Goal: Navigation & Orientation: Find specific page/section

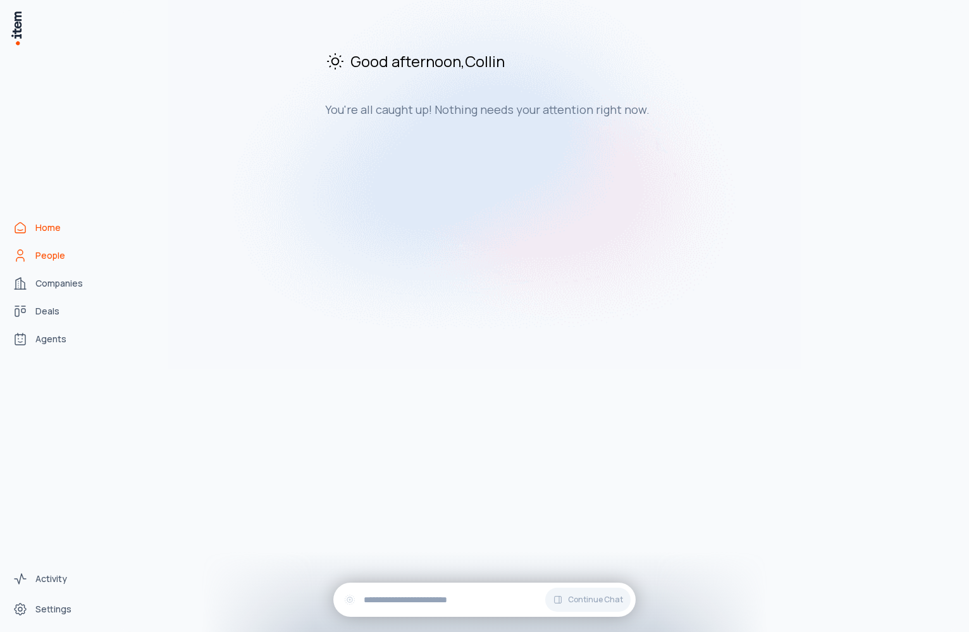
click at [58, 248] on link "People" at bounding box center [56, 255] width 96 height 25
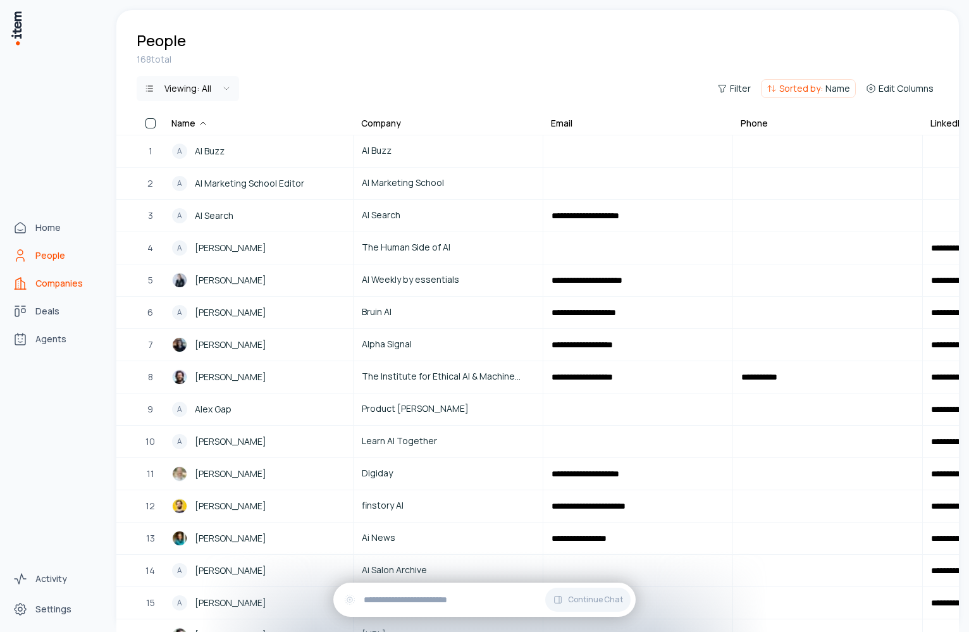
click at [61, 288] on span "Companies" at bounding box center [58, 283] width 47 height 13
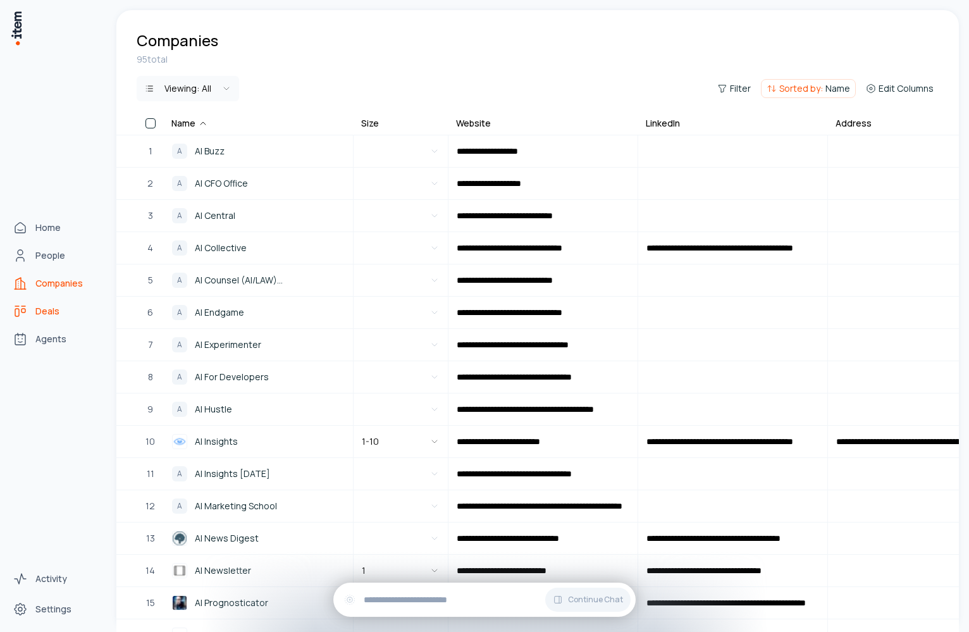
click at [58, 311] on span "Deals" at bounding box center [47, 311] width 24 height 13
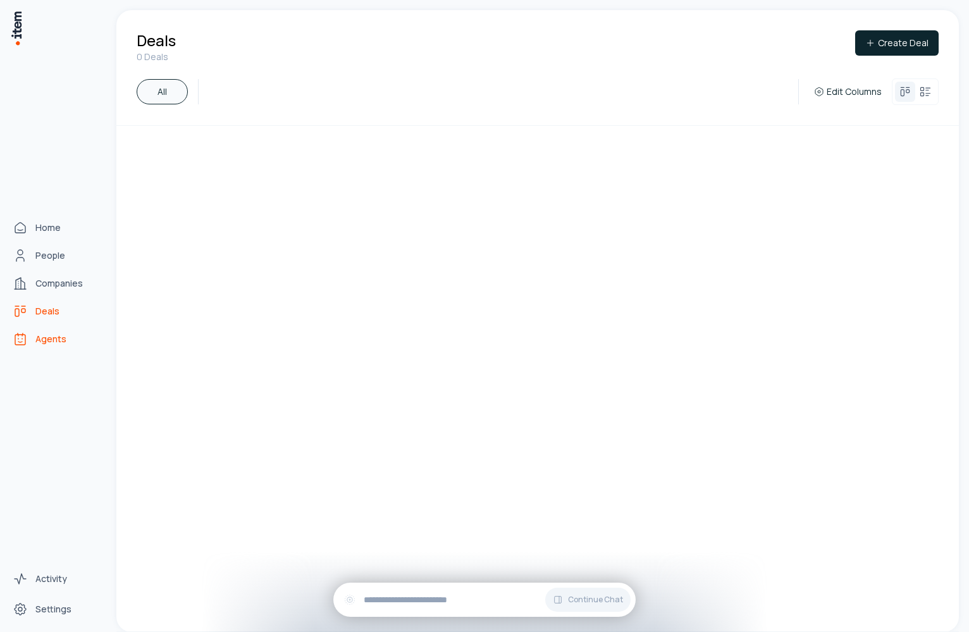
click at [58, 341] on span "Agents" at bounding box center [50, 339] width 31 height 13
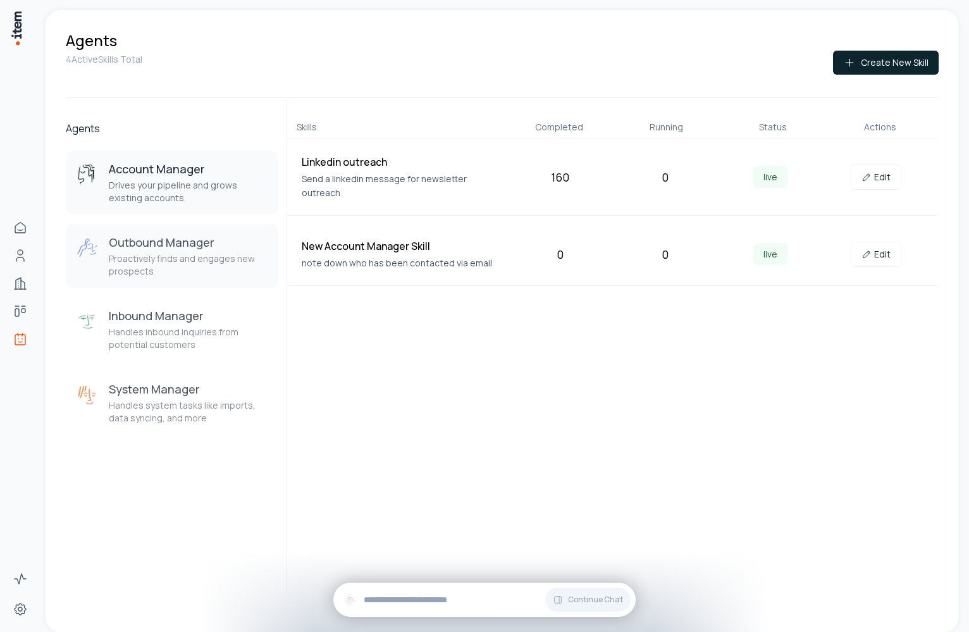
click at [186, 253] on p "Proactively finds and engages new prospects" at bounding box center [188, 264] width 159 height 25
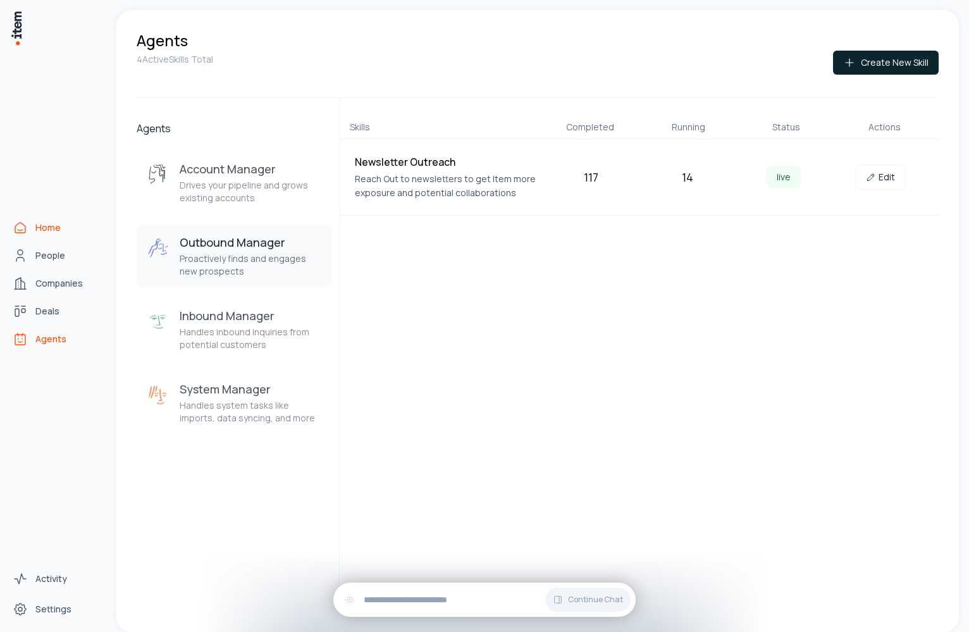
click at [42, 231] on span "Home" at bounding box center [47, 227] width 25 height 13
